Goal: Entertainment & Leisure: Consume media (video, audio)

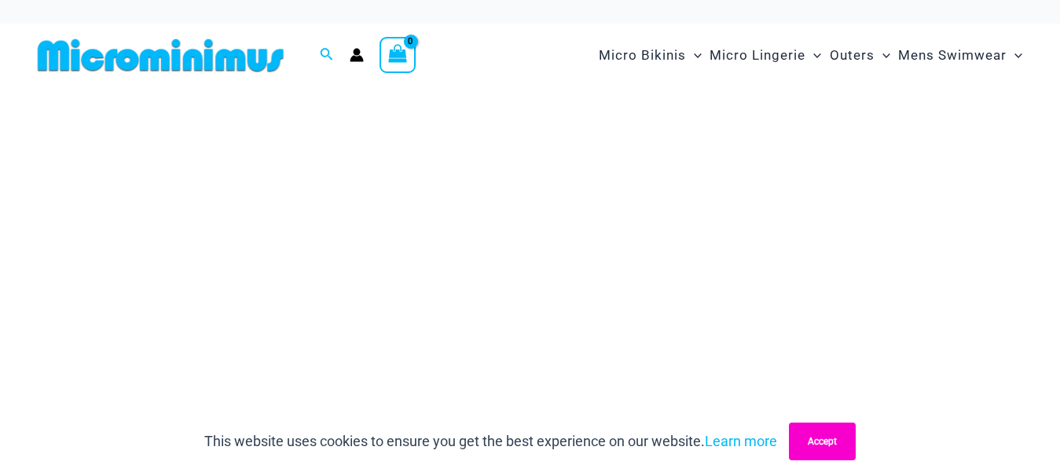
click at [846, 445] on button "Accept" at bounding box center [822, 442] width 67 height 38
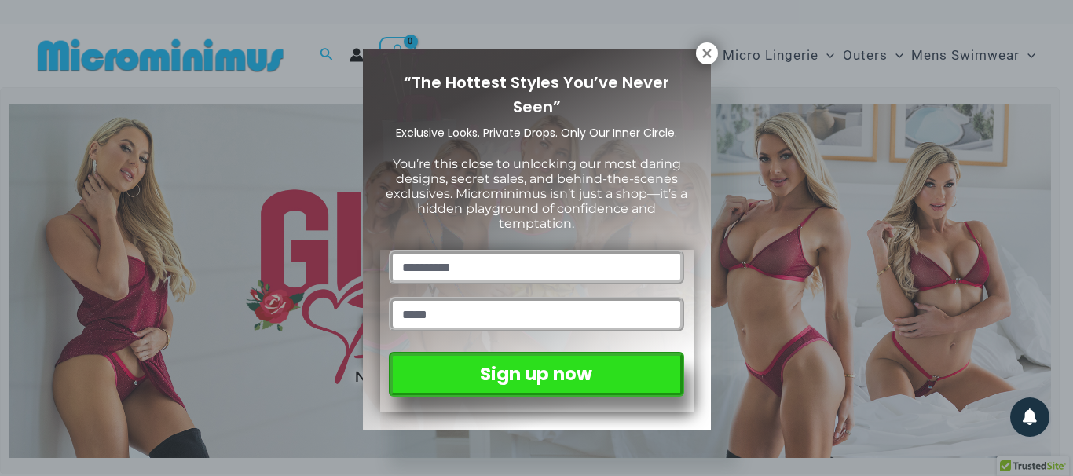
click at [1055, 22] on div "“The Hottest Styles You’ve Never Seen” Exclusive Looks. Private Drops. Only Our…" at bounding box center [536, 238] width 1073 height 476
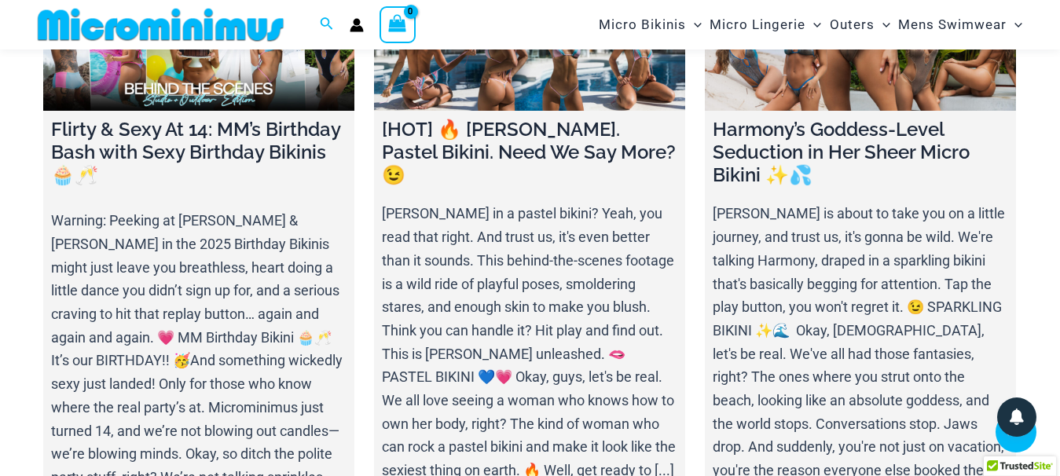
scroll to position [5675, 0]
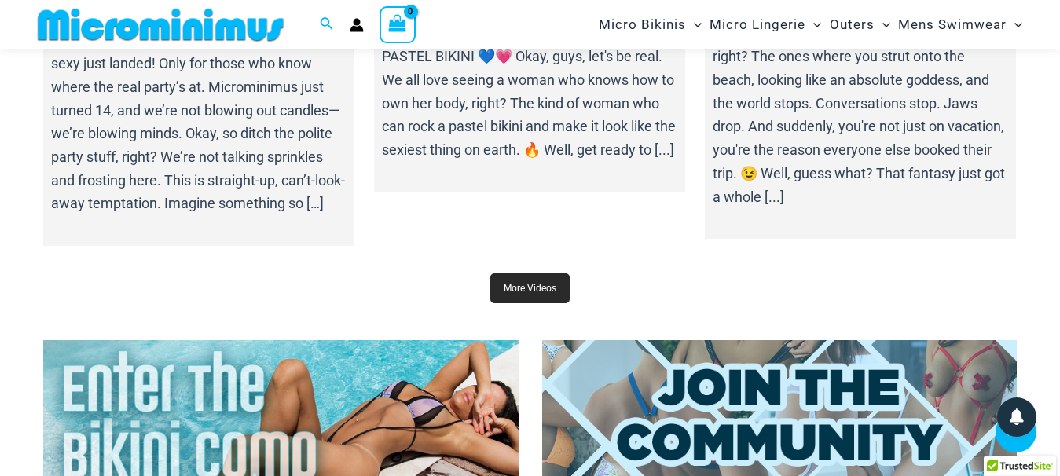
click at [535, 298] on link "More Videos" at bounding box center [529, 288] width 79 height 30
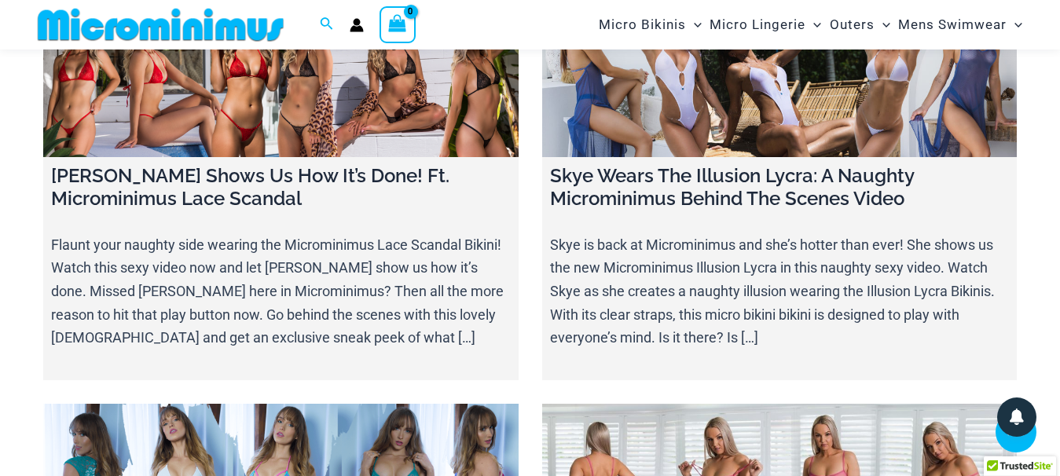
scroll to position [18082, 0]
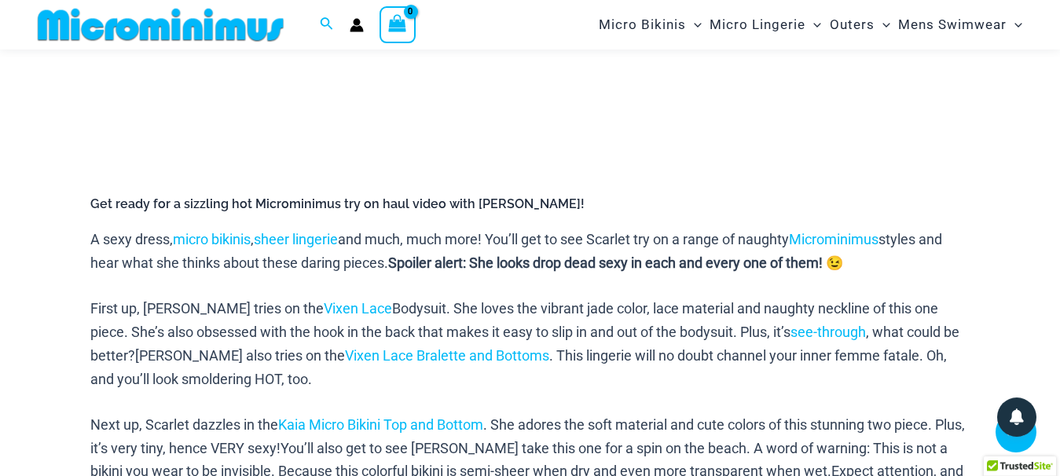
scroll to position [547, 0]
click at [289, 298] on p "First up, [PERSON_NAME] tries on the Vixen Lace Bodysuit. She loves the vibrant…" at bounding box center [530, 344] width 880 height 93
click at [324, 301] on link "Vixen Lace" at bounding box center [358, 309] width 68 height 16
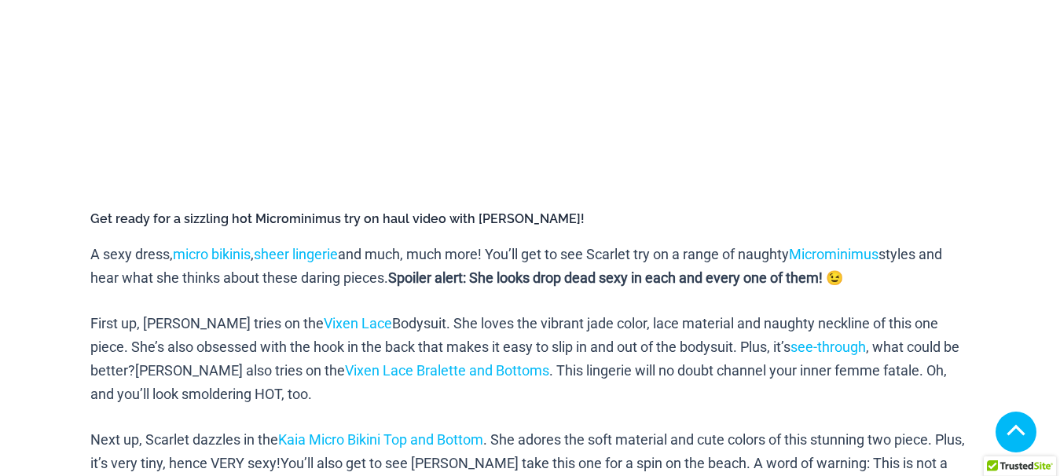
scroll to position [547, 0]
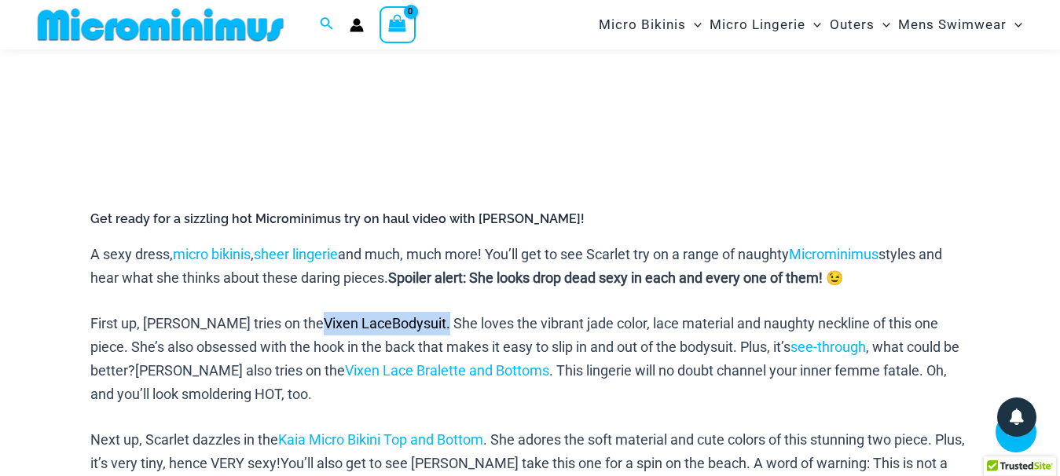
drag, startPoint x: 394, startPoint y: 283, endPoint x: 269, endPoint y: 298, distance: 126.6
copy span "Vixen Lace Bodysuit"
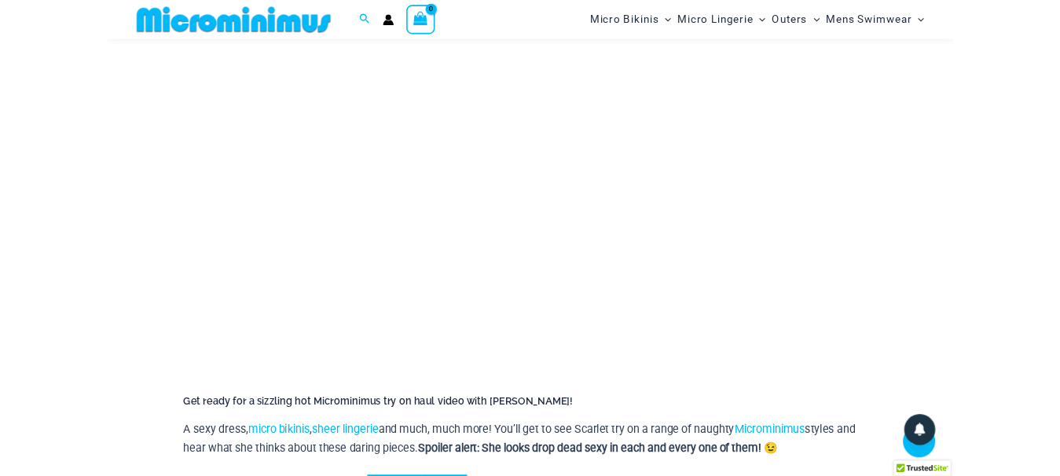
scroll to position [292, 0]
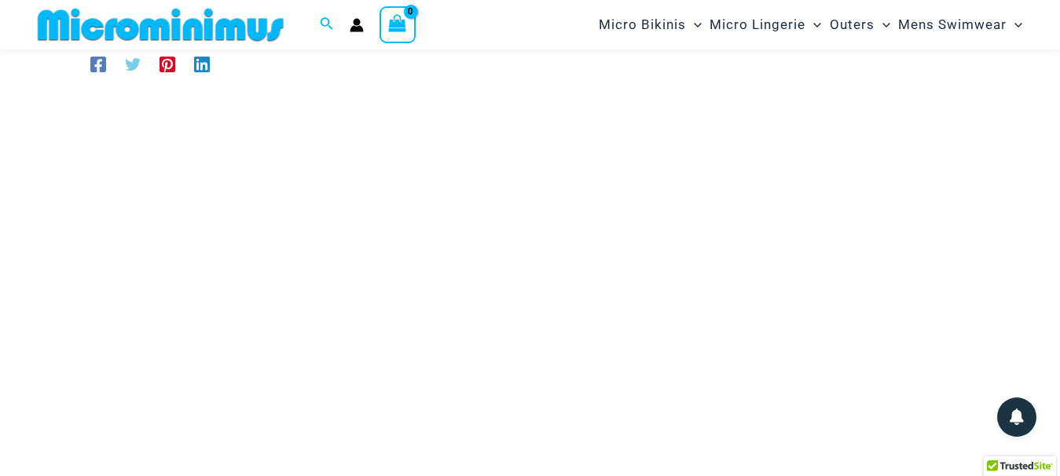
scroll to position [226, 0]
